Goal: Task Accomplishment & Management: Complete application form

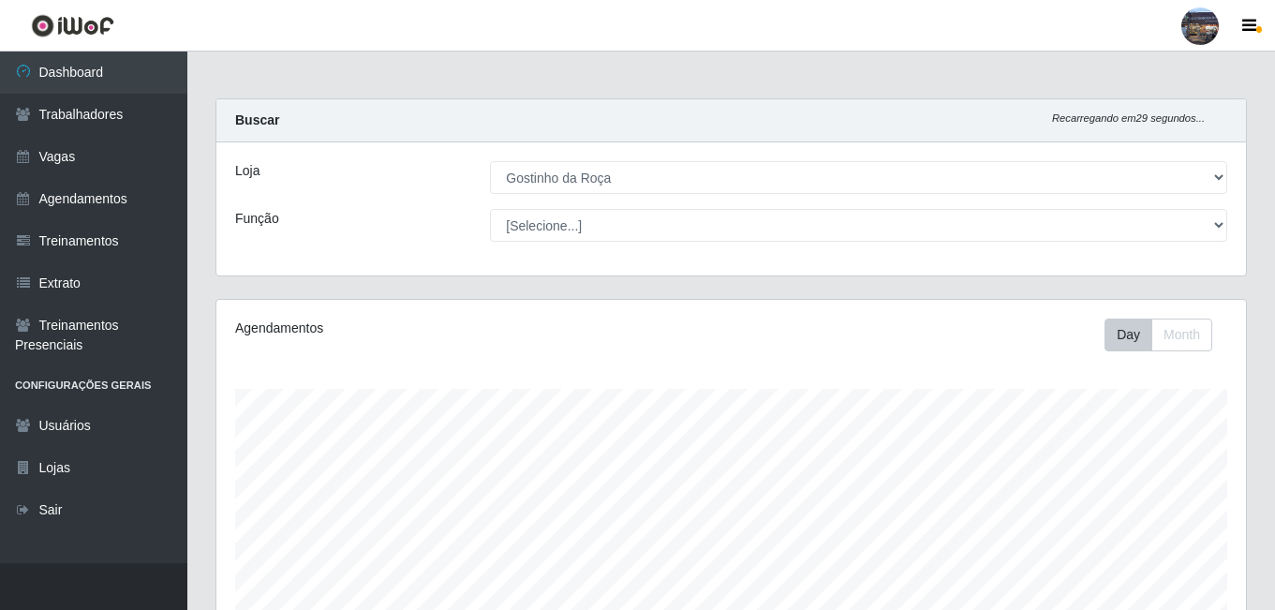
select select "303"
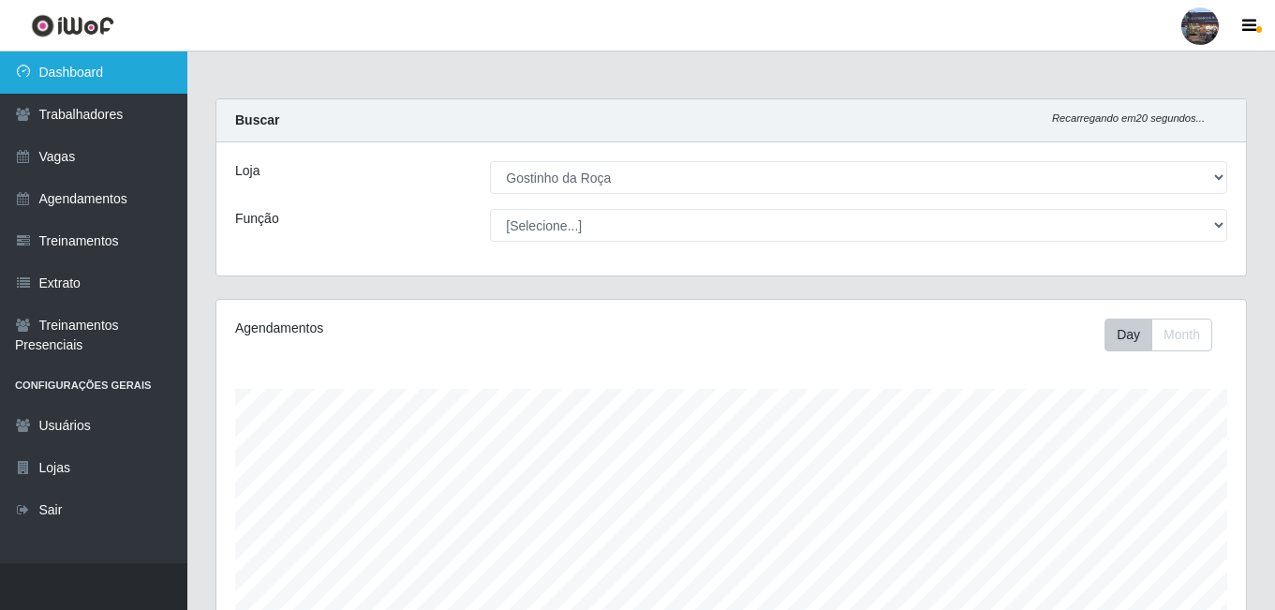
click at [67, 60] on link "Dashboard" at bounding box center [93, 73] width 187 height 42
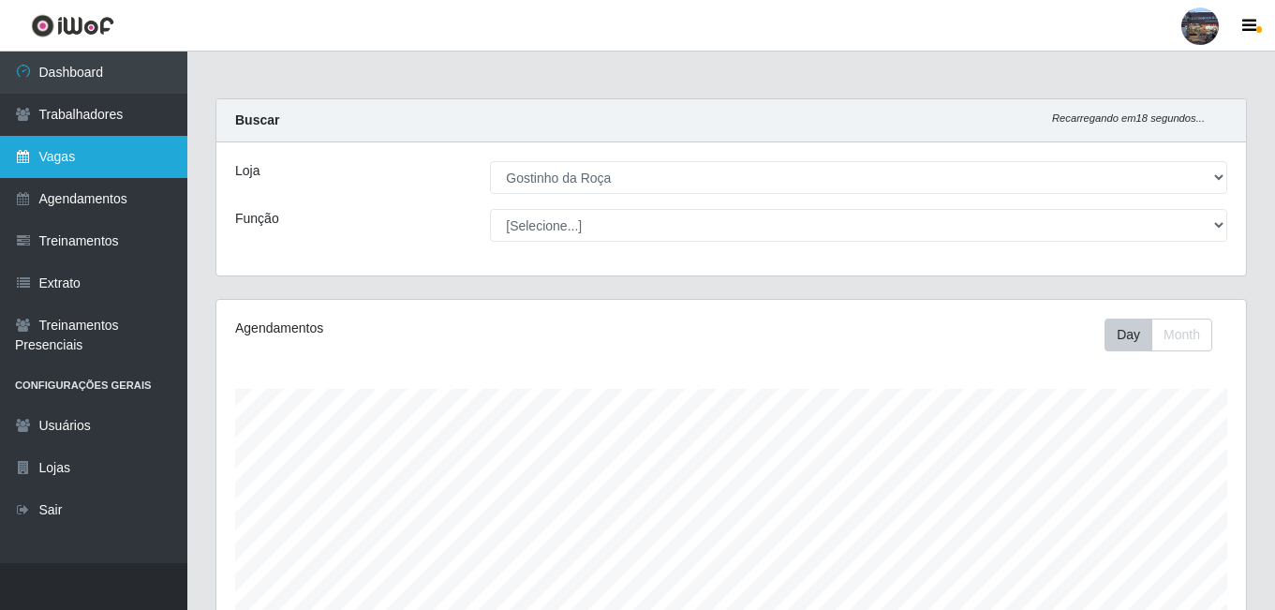
click at [87, 169] on link "Vagas" at bounding box center [93, 157] width 187 height 42
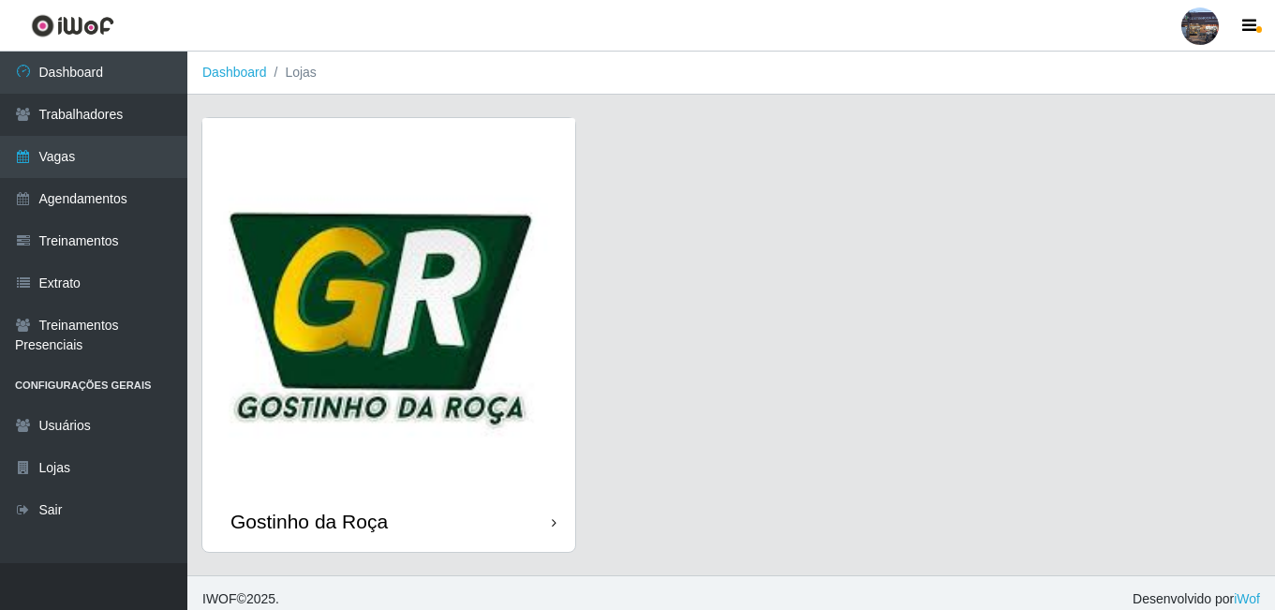
click at [347, 268] on img at bounding box center [388, 304] width 373 height 373
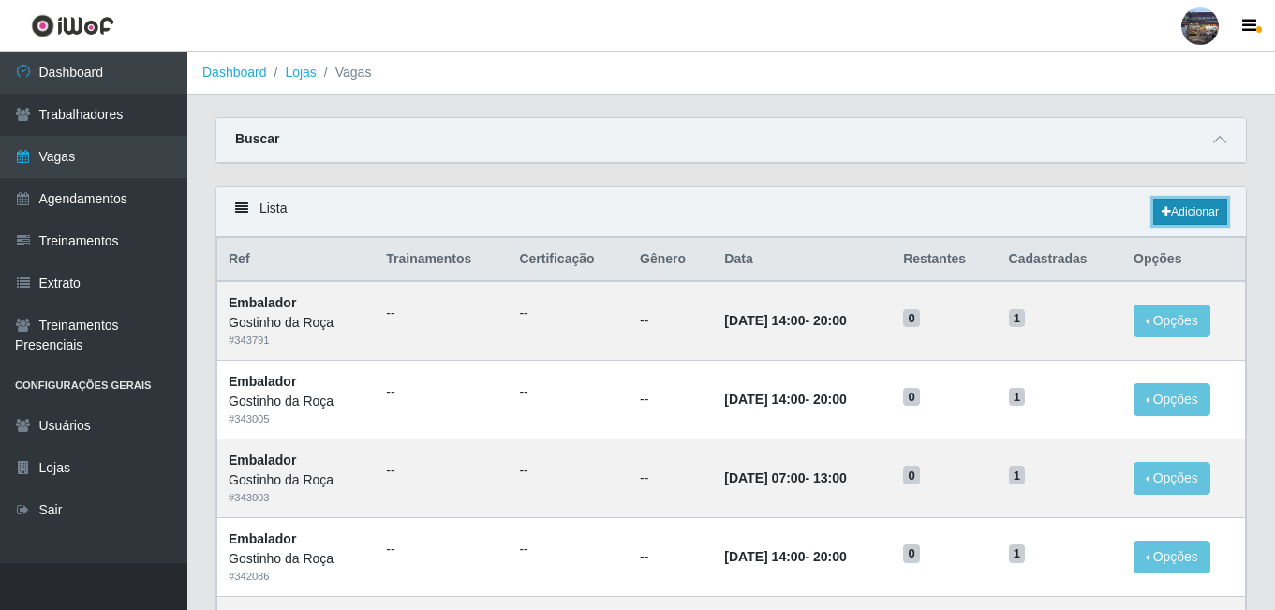
click at [1177, 224] on link "Adicionar" at bounding box center [1190, 212] width 74 height 26
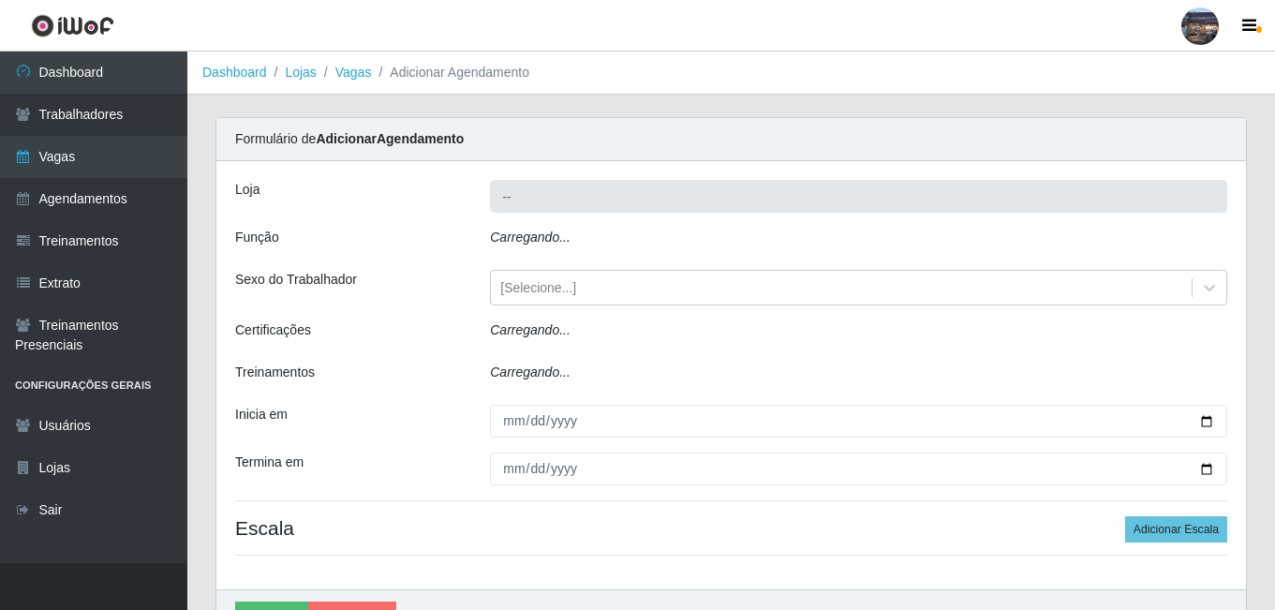
type input "Gostinho da Roça"
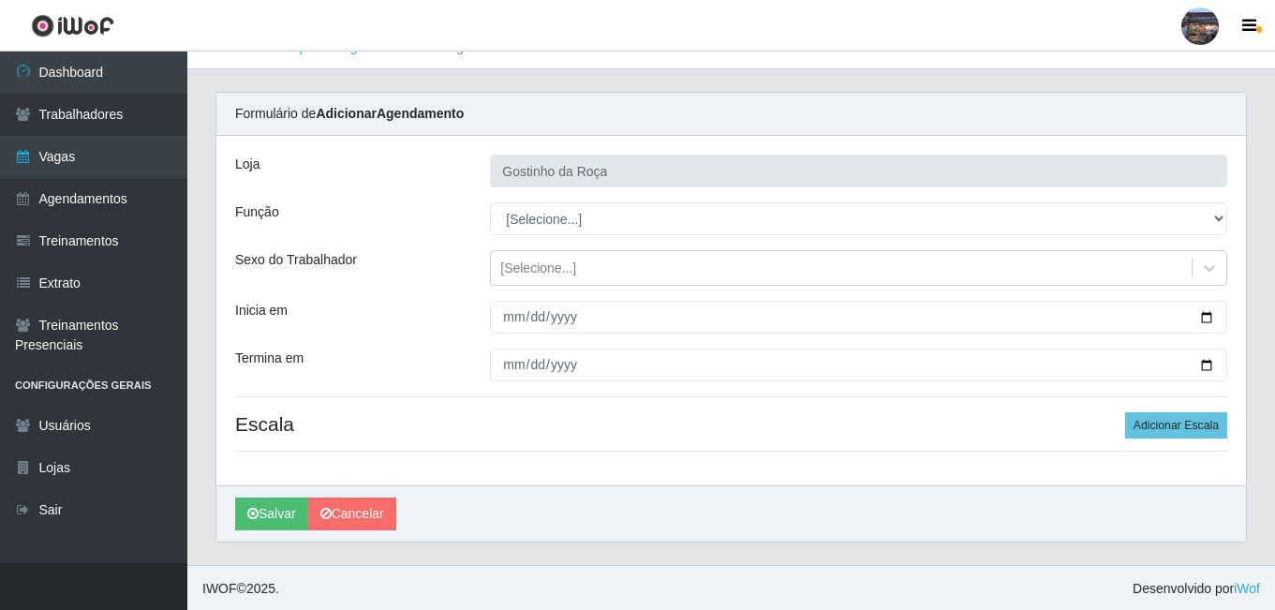
scroll to position [27, 0]
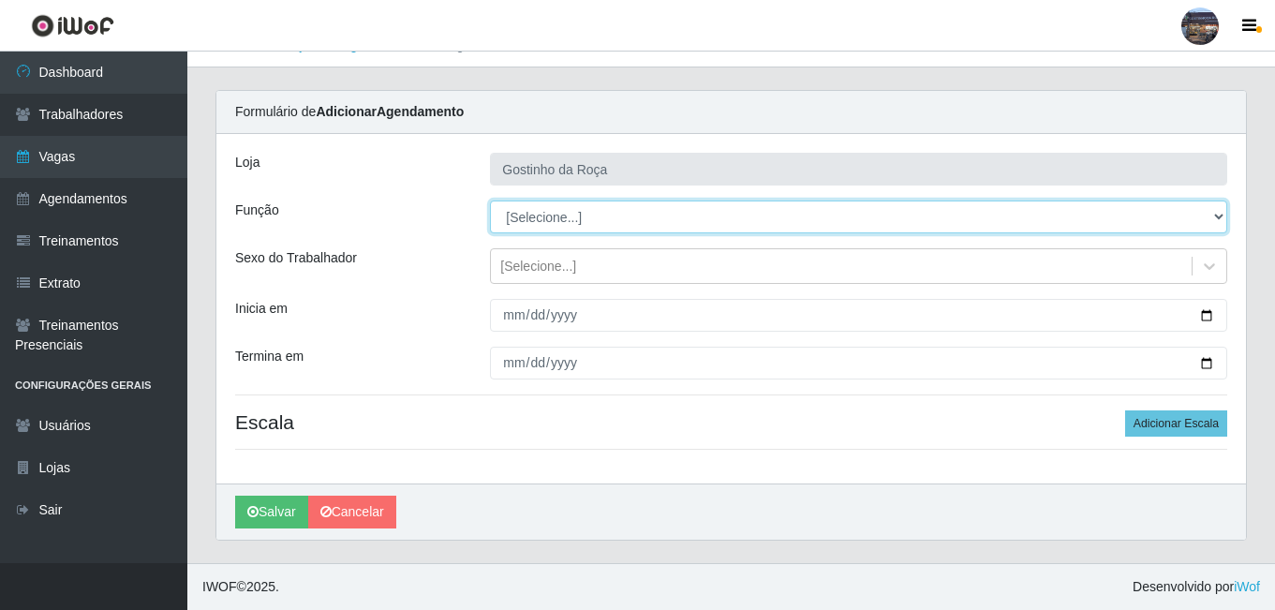
click at [624, 221] on select "[Selecione...] ASG ASG + ASG ++ Embalador Embalador + Embalador ++ Operador de …" at bounding box center [858, 216] width 737 height 33
select select "1"
click at [490, 200] on select "[Selecione...] ASG ASG + ASG ++ Embalador Embalador + Embalador ++ Operador de …" at bounding box center [858, 216] width 737 height 33
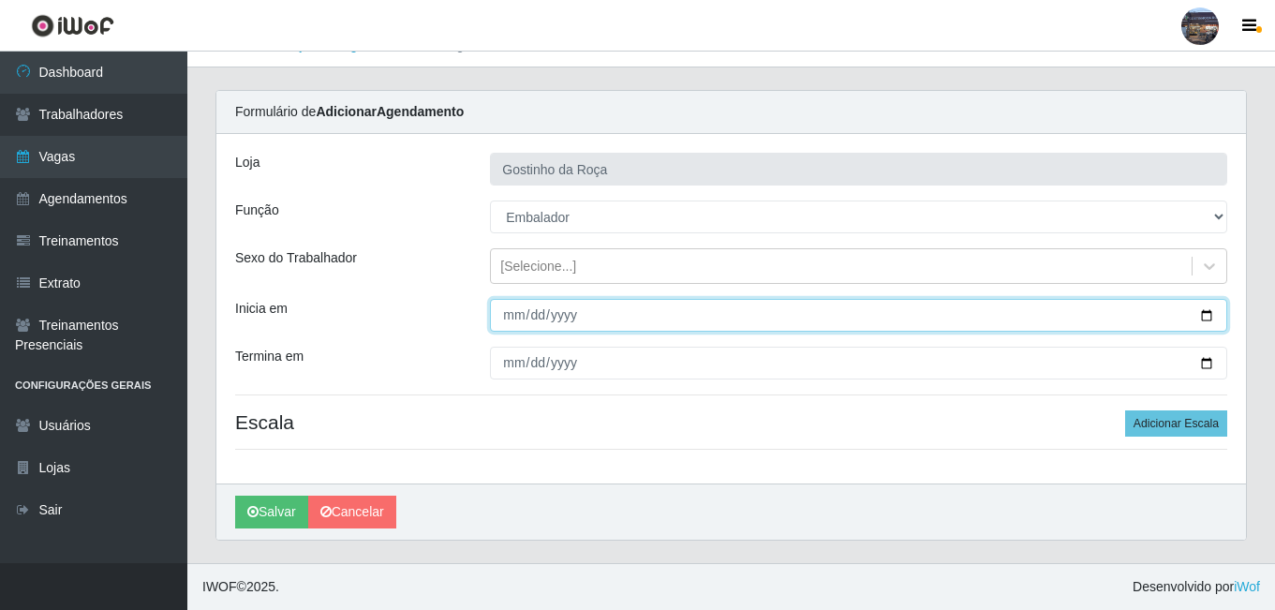
click at [603, 323] on input "Inicia em" at bounding box center [858, 315] width 737 height 33
click at [1216, 324] on input "Inicia em" at bounding box center [858, 315] width 737 height 33
click at [1214, 316] on input "Inicia em" at bounding box center [858, 315] width 737 height 33
type input "[DATE]"
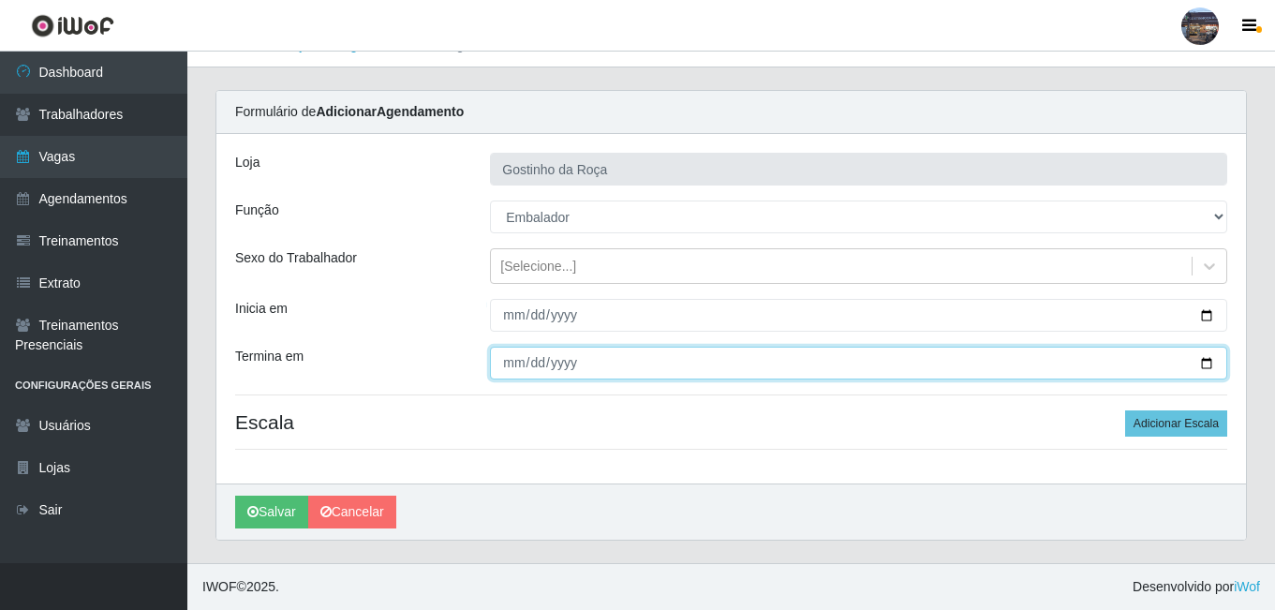
drag, startPoint x: 591, startPoint y: 367, endPoint x: 715, endPoint y: 382, distance: 124.5
click at [594, 367] on input "Termina em" at bounding box center [858, 363] width 737 height 33
click at [1196, 366] on input "Termina em" at bounding box center [858, 363] width 737 height 33
click at [1210, 366] on input "Termina em" at bounding box center [858, 363] width 737 height 33
type input "[DATE]"
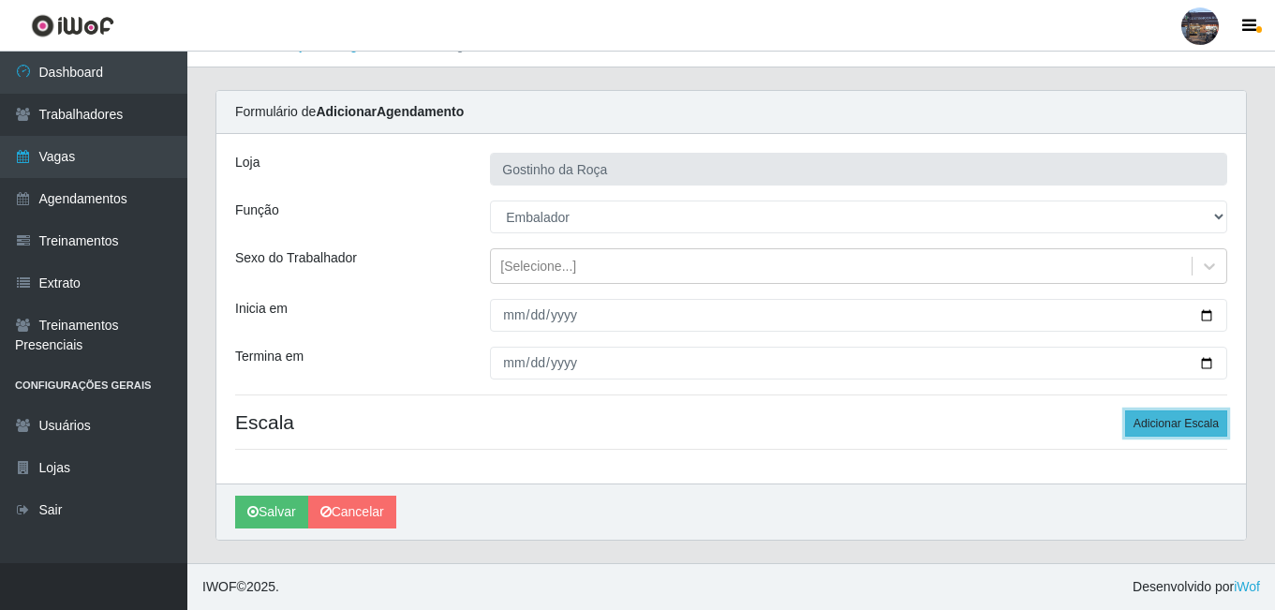
click at [1183, 428] on button "Adicionar Escala" at bounding box center [1176, 423] width 102 height 26
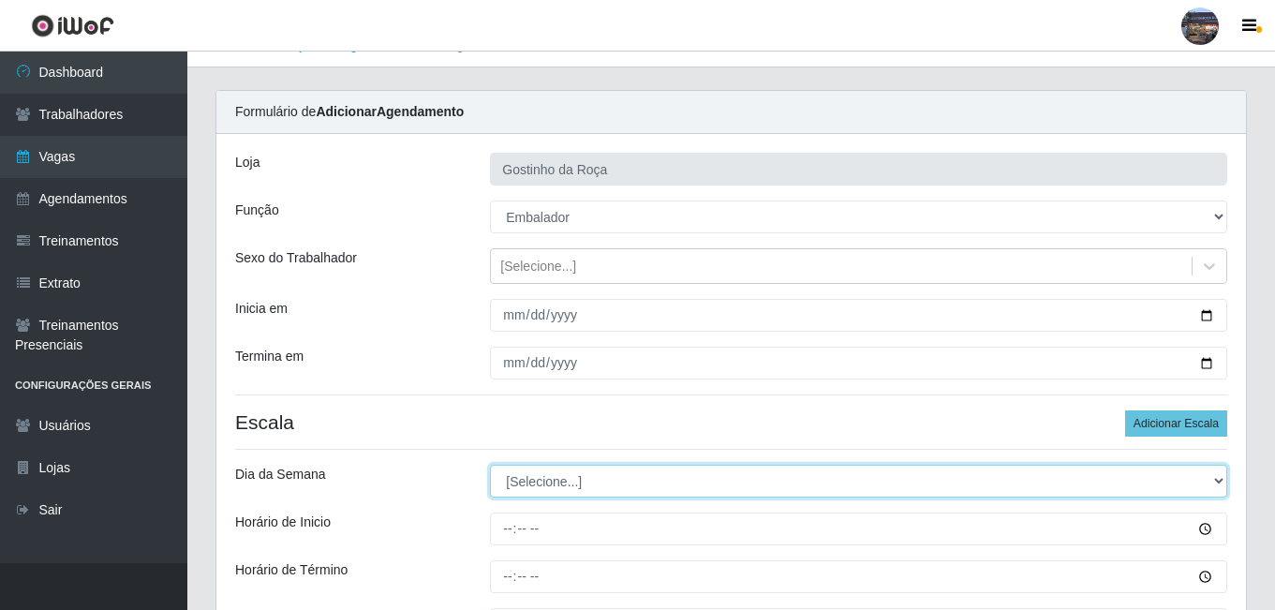
click at [1139, 486] on select "[Selecione...] Segunda Terça Quarta Quinta Sexta Sábado Domingo" at bounding box center [858, 481] width 737 height 33
select select "4"
click at [490, 465] on select "[Selecione...] Segunda Terça Quarta Quinta Sexta Sábado Domingo" at bounding box center [858, 481] width 737 height 33
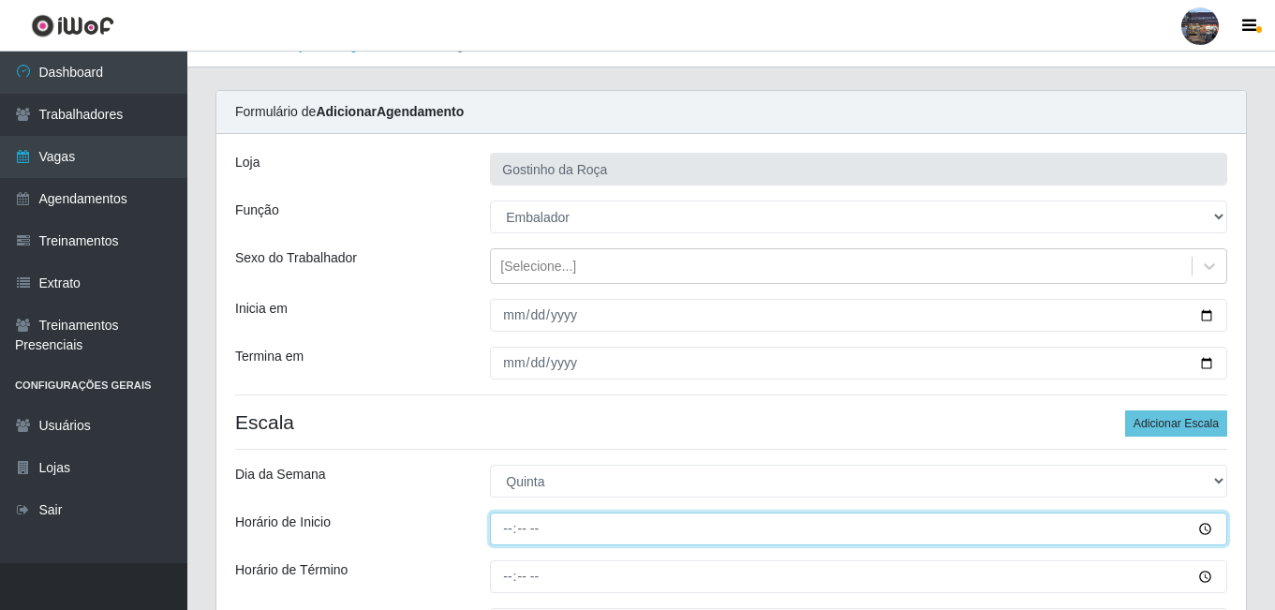
click at [506, 525] on input "Horário de Inicio" at bounding box center [858, 528] width 737 height 33
type input "14:00"
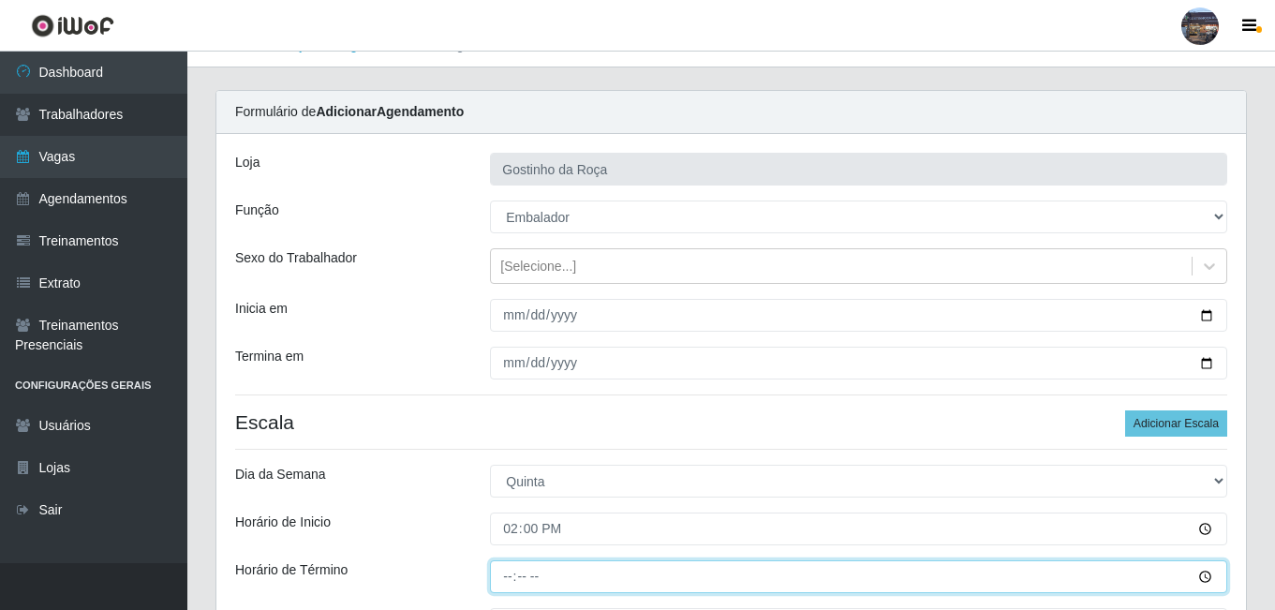
click at [507, 574] on input "Horário de Término" at bounding box center [858, 576] width 737 height 33
type input "20:00"
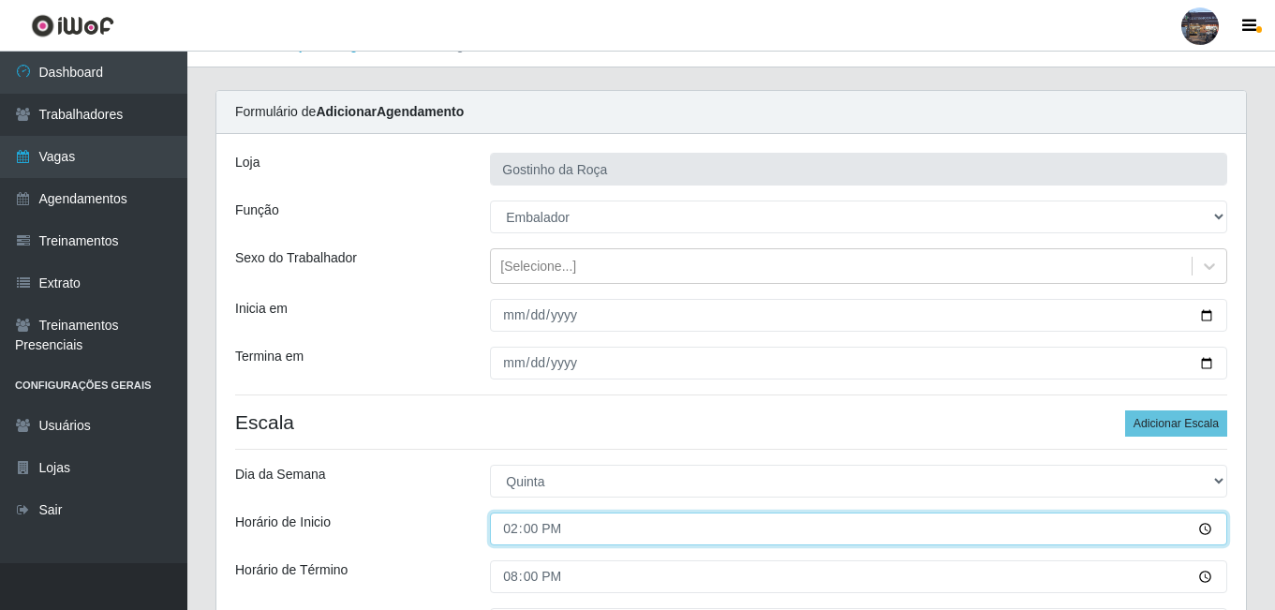
click at [823, 530] on input "14:00" at bounding box center [858, 528] width 737 height 33
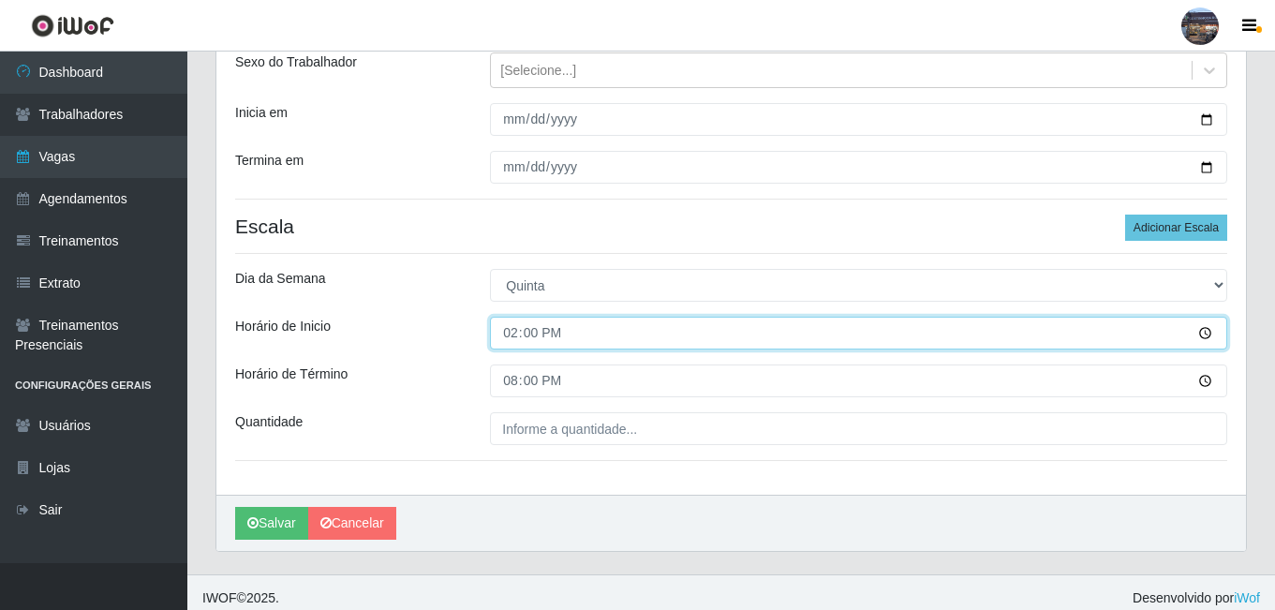
scroll to position [228, 0]
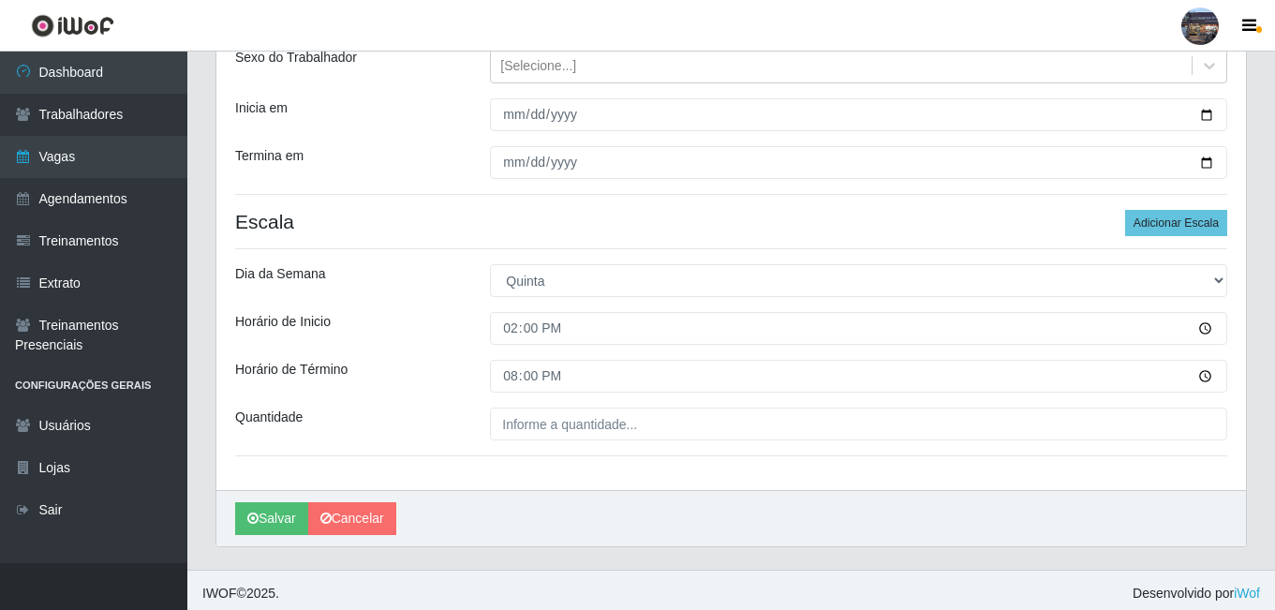
click at [616, 441] on div "[PERSON_NAME] da Roça Função [Selecione...] ASG ASG + ASG ++ Embalador Embalado…" at bounding box center [730, 212] width 1029 height 556
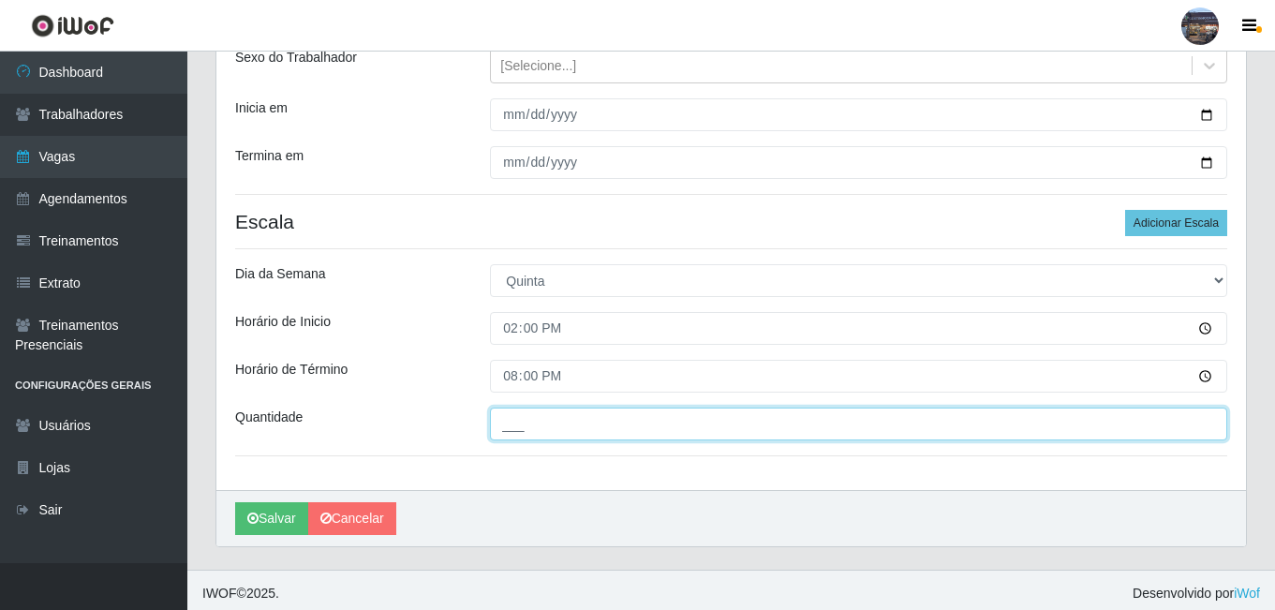
click at [619, 433] on input "___" at bounding box center [858, 423] width 737 height 33
type input "1__"
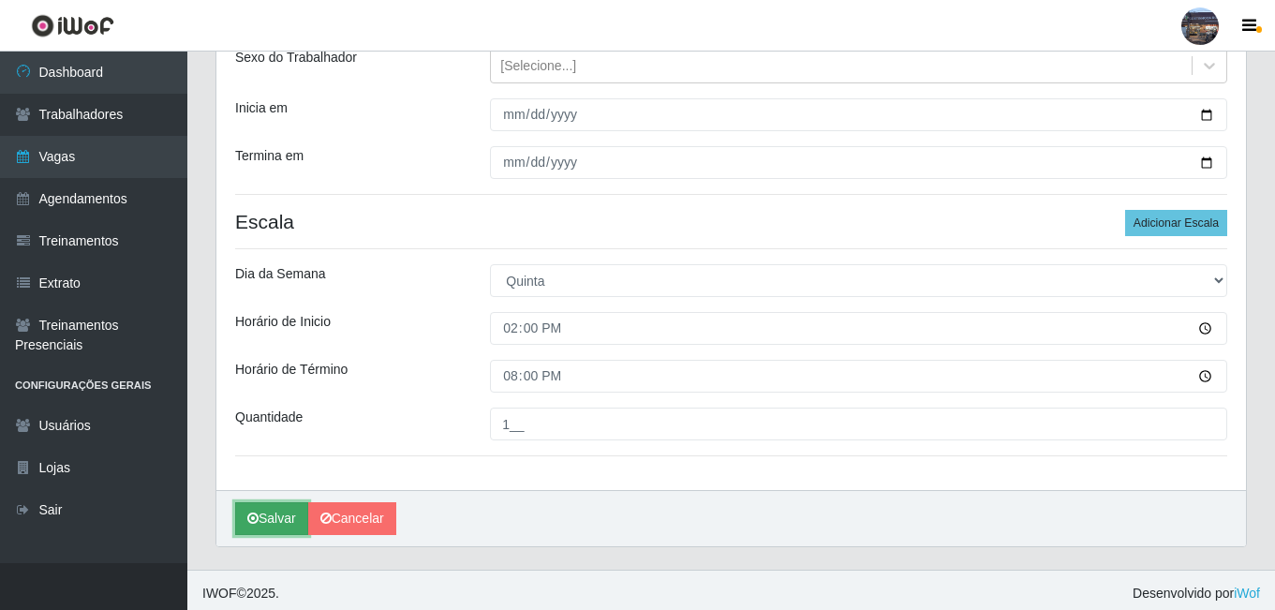
click at [259, 522] on button "Salvar" at bounding box center [271, 518] width 73 height 33
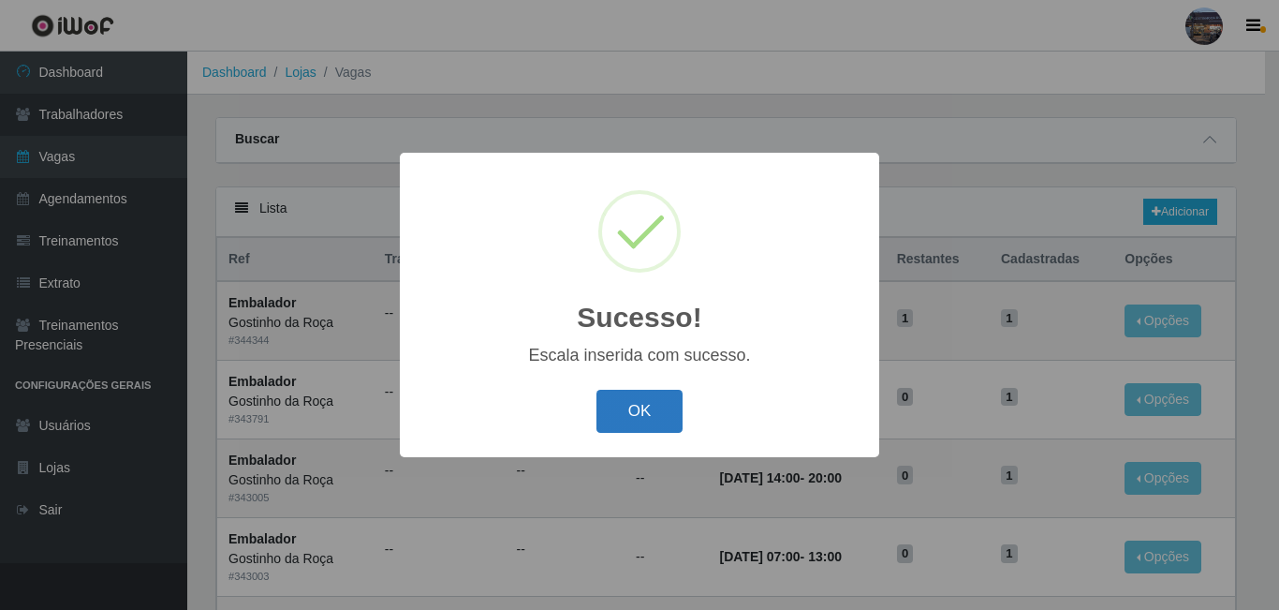
click at [648, 419] on button "OK" at bounding box center [640, 412] width 87 height 44
